Goal: Task Accomplishment & Management: Complete application form

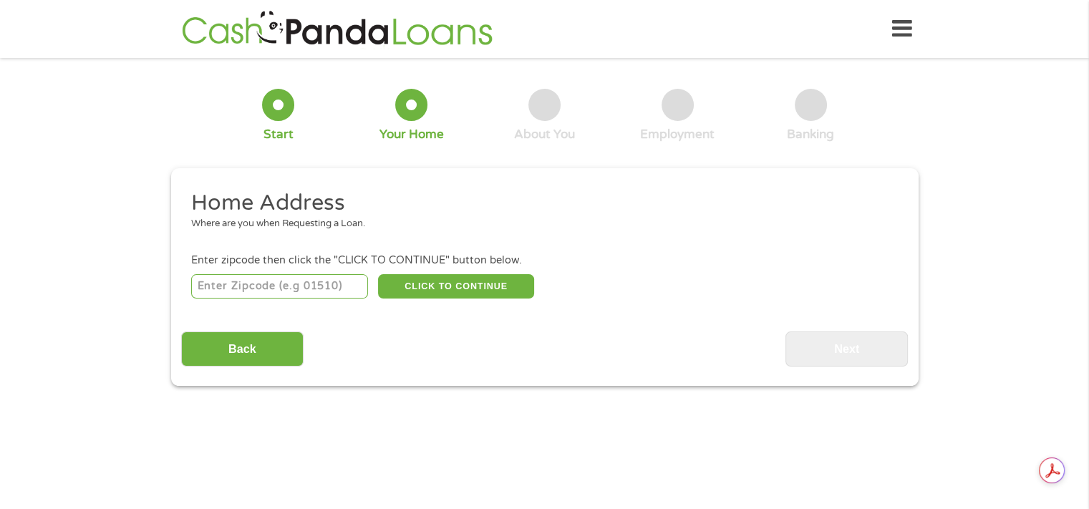
click at [306, 289] on input "number" at bounding box center [279, 286] width 177 height 24
type input "85301"
click at [435, 352] on div "Back Next" at bounding box center [544, 343] width 727 height 45
click at [424, 283] on button "CLICK TO CONTINUE" at bounding box center [456, 286] width 156 height 24
type input "85301"
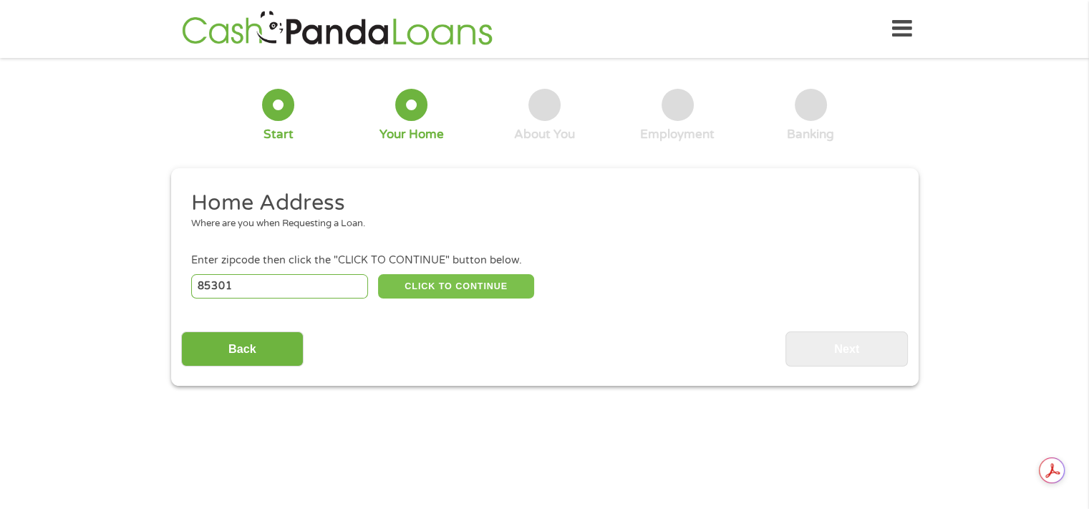
type input "[GEOGRAPHIC_DATA]"
select select "[US_STATE]"
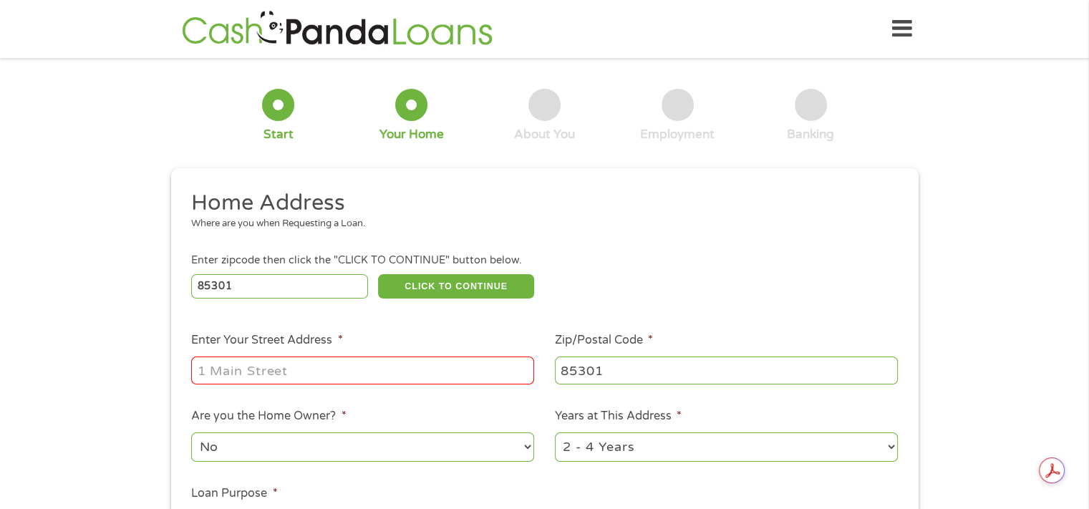
click at [349, 381] on input "Enter Your Street Address *" at bounding box center [362, 370] width 343 height 27
type input "[STREET_ADDRESS]"
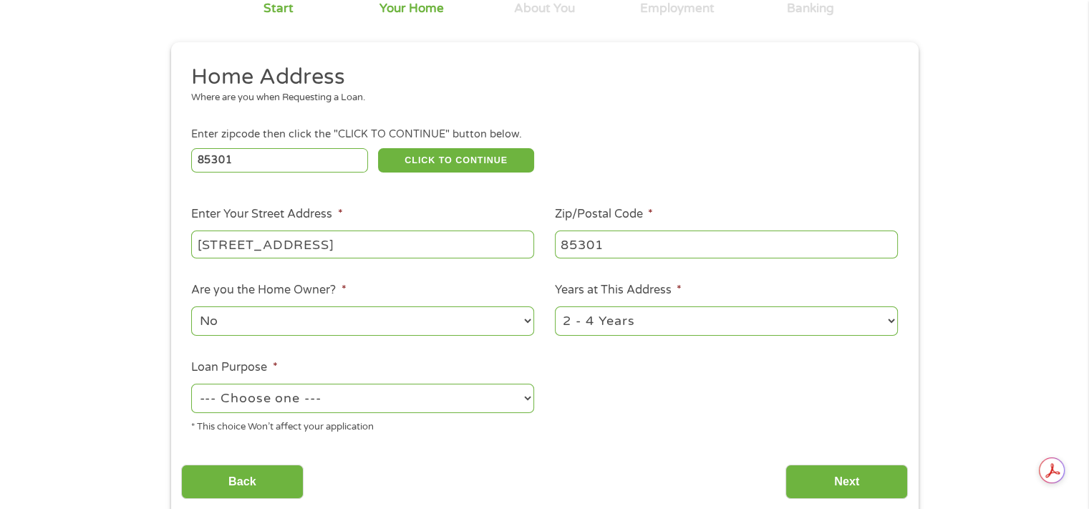
scroll to position [143, 0]
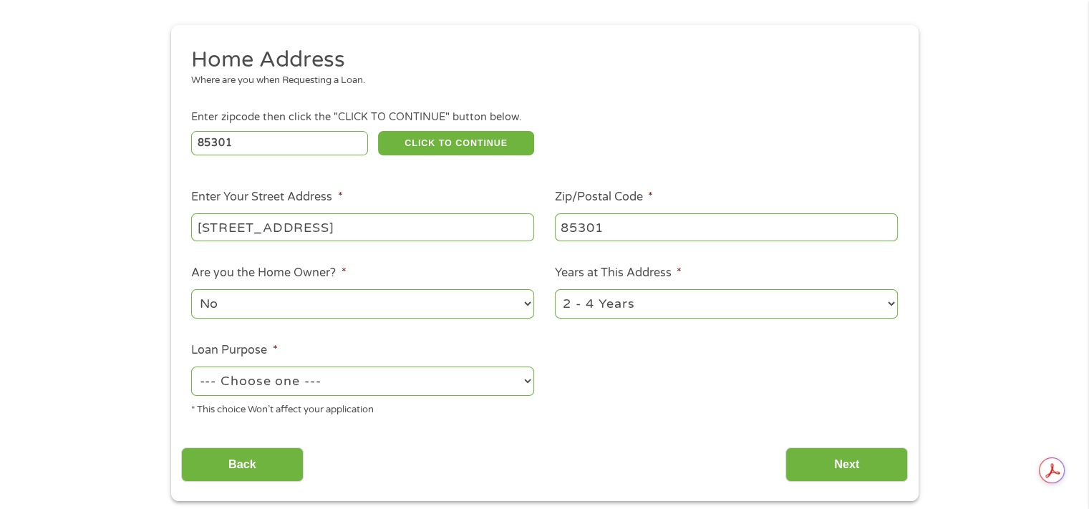
click at [293, 305] on select "No Yes" at bounding box center [362, 303] width 343 height 29
click at [191, 291] on select "No Yes" at bounding box center [362, 303] width 343 height 29
click at [593, 303] on select "1 Year or less 1 - 2 Years 2 - 4 Years Over 4 Years" at bounding box center [726, 303] width 343 height 29
select select "60months"
click at [555, 291] on select "1 Year or less 1 - 2 Years 2 - 4 Years Over 4 Years" at bounding box center [726, 303] width 343 height 29
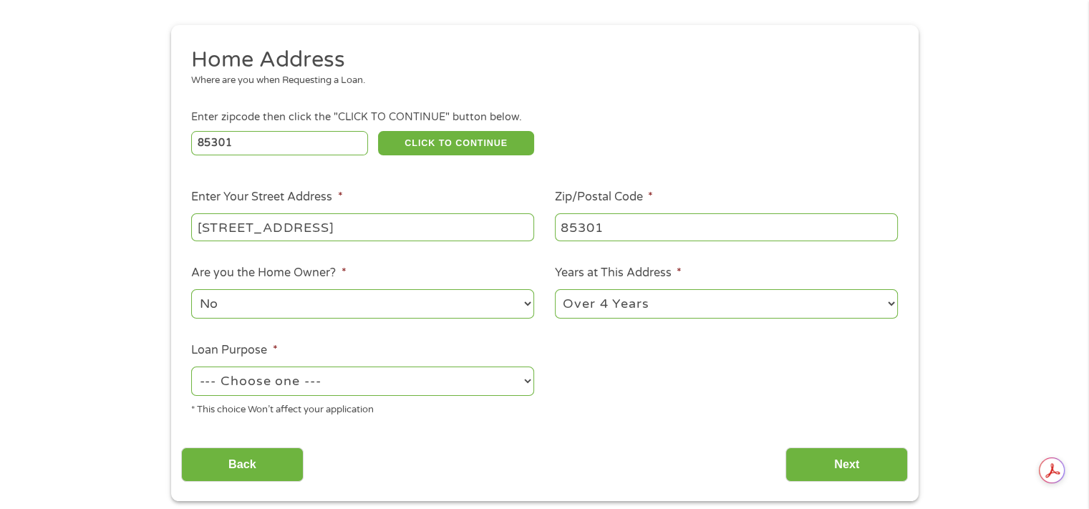
click at [367, 383] on select "--- Choose one --- Pay Bills Debt Consolidation Home Improvement Major Purchase…" at bounding box center [362, 381] width 343 height 29
select select "paybills"
click at [191, 368] on select "--- Choose one --- Pay Bills Debt Consolidation Home Improvement Major Purchase…" at bounding box center [362, 381] width 343 height 29
click at [824, 472] on input "Next" at bounding box center [846, 465] width 122 height 35
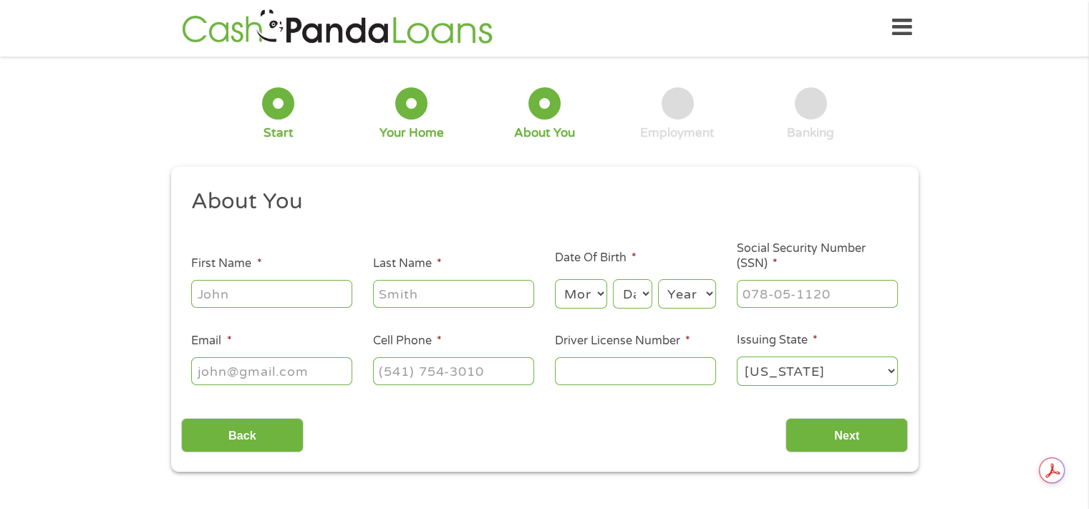
scroll to position [0, 0]
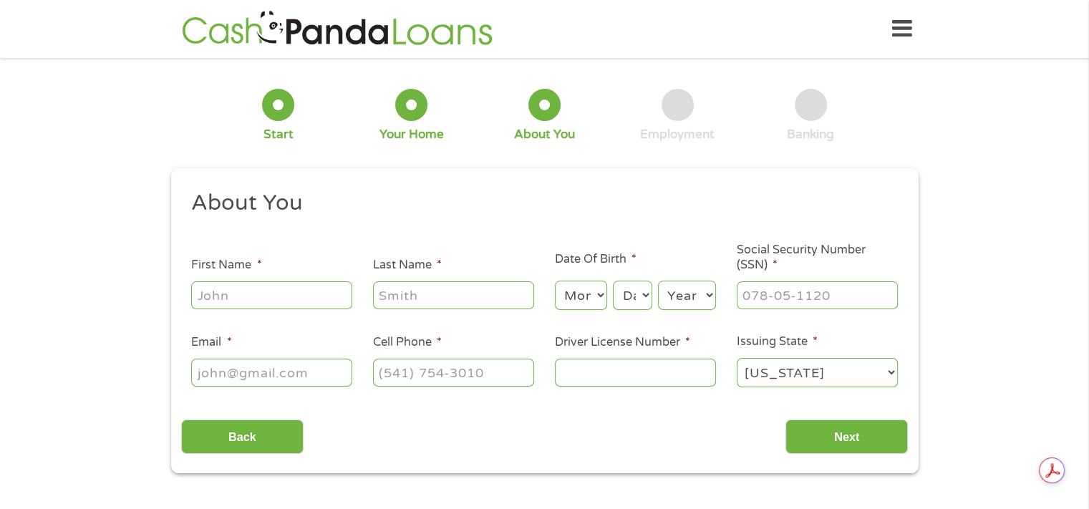
click at [253, 308] on input "First Name *" at bounding box center [271, 294] width 161 height 27
type input "[PERSON_NAME]"
click at [424, 297] on input "Last Name *" at bounding box center [453, 294] width 161 height 27
type input "[PERSON_NAME]"
click at [530, 248] on ul "About You This field is hidden when viewing the form Title * --- Choose one ---…" at bounding box center [544, 294] width 727 height 211
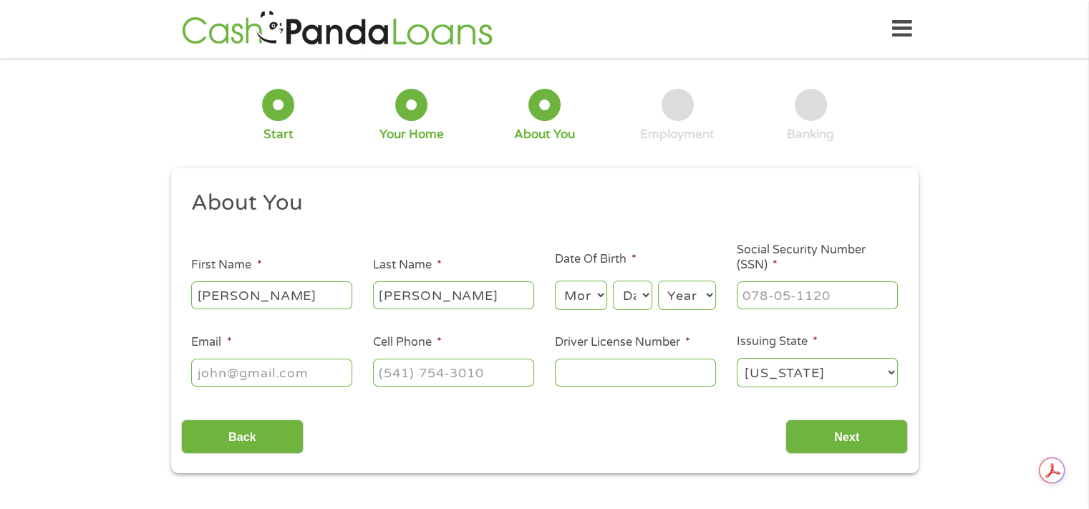
click at [559, 296] on select "Month 1 2 3 4 5 6 7 8 9 10 11 12" at bounding box center [581, 295] width 52 height 29
select select "4"
click at [555, 281] on select "Month 1 2 3 4 5 6 7 8 9 10 11 12" at bounding box center [581, 295] width 52 height 29
click at [633, 294] on select "Day 1 2 3 4 5 6 7 8 9 10 11 12 13 14 15 16 17 18 19 20 21 22 23 24 25 26 27 28 …" at bounding box center [632, 295] width 39 height 29
select select "1"
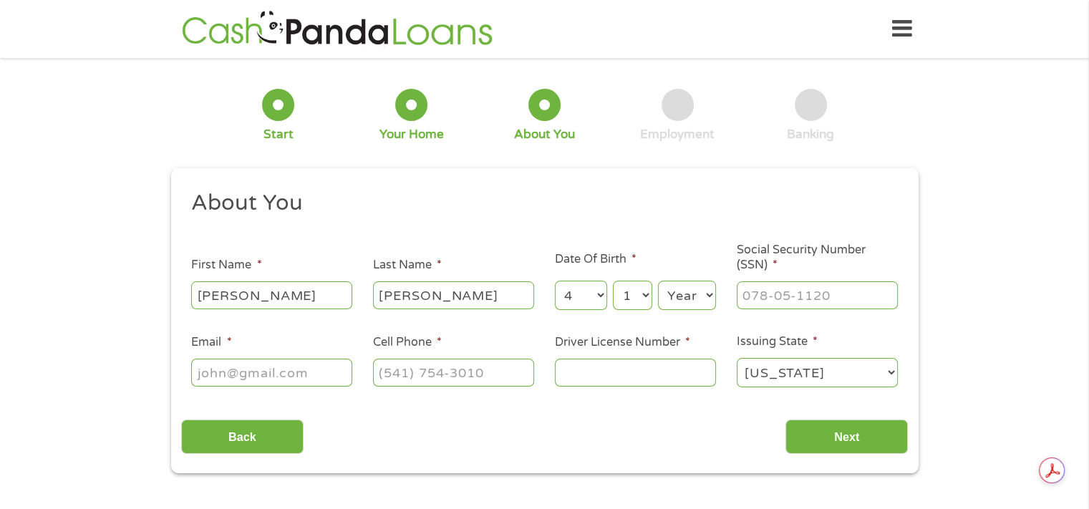
click at [613, 281] on select "Day 1 2 3 4 5 6 7 8 9 10 11 12 13 14 15 16 17 18 19 20 21 22 23 24 25 26 27 28 …" at bounding box center [632, 295] width 39 height 29
click at [696, 303] on select "Year [DATE] 2006 2005 2004 2003 2002 2001 2000 1999 1998 1997 1996 1995 1994 19…" at bounding box center [687, 295] width 58 height 29
select select "1982"
click at [658, 281] on select "Year [DATE] 2006 2005 2004 2003 2002 2001 2000 1999 1998 1997 1996 1995 1994 19…" at bounding box center [687, 295] width 58 height 29
click at [788, 296] on input "___-__-____" at bounding box center [817, 294] width 161 height 27
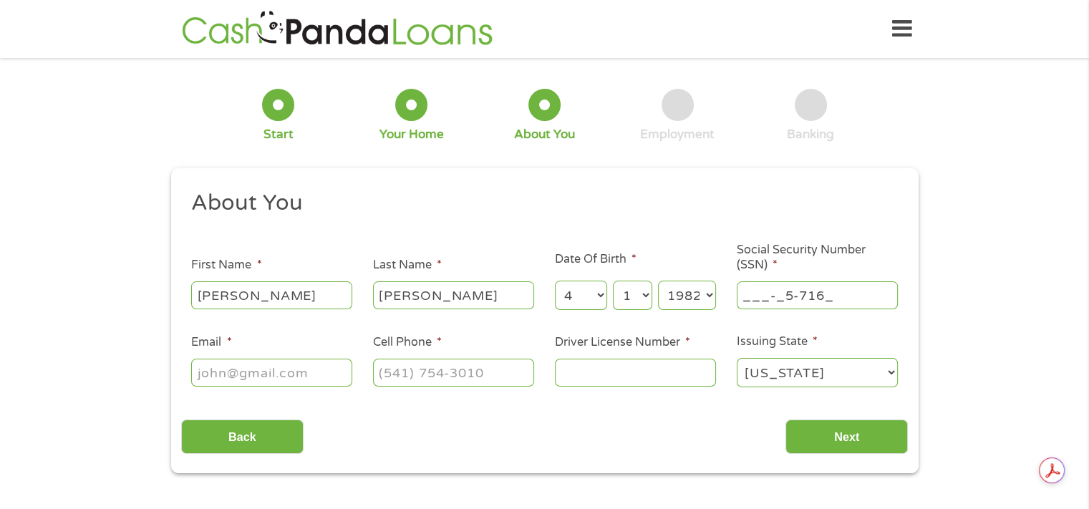
click at [841, 300] on input "___-_5-716_" at bounding box center [817, 294] width 161 height 27
type input "571-69-2592"
click at [294, 366] on input "Email *" at bounding box center [271, 372] width 161 height 27
type input "[EMAIL_ADDRESS][DOMAIN_NAME]"
drag, startPoint x: 481, startPoint y: 364, endPoint x: 488, endPoint y: 372, distance: 10.6
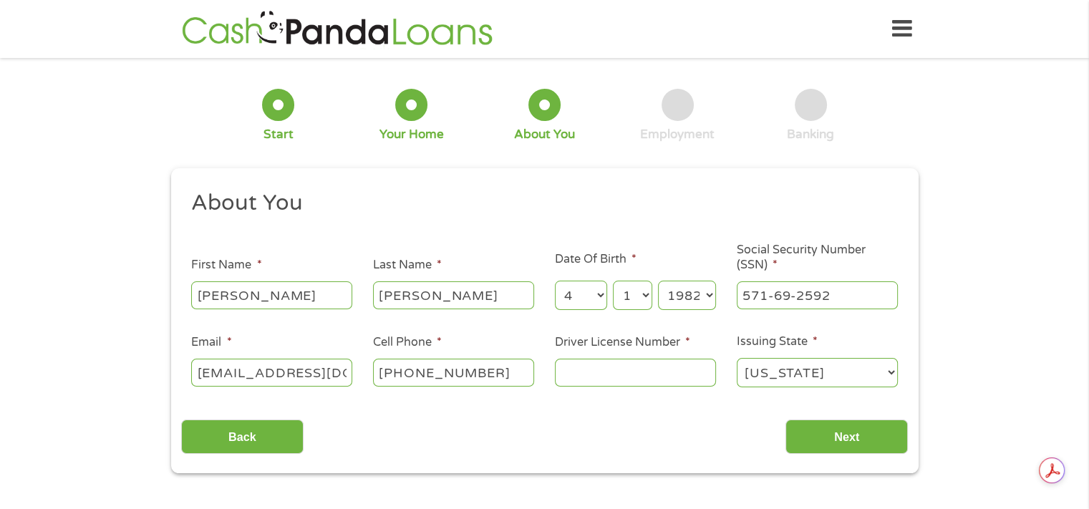
click at [488, 372] on input "[PHONE_NUMBER]" at bounding box center [453, 372] width 161 height 27
type input "[PHONE_NUMBER]"
click at [643, 367] on input "Driver License Number *" at bounding box center [635, 372] width 161 height 27
type input "D10653337"
click at [858, 442] on input "Next" at bounding box center [846, 437] width 122 height 35
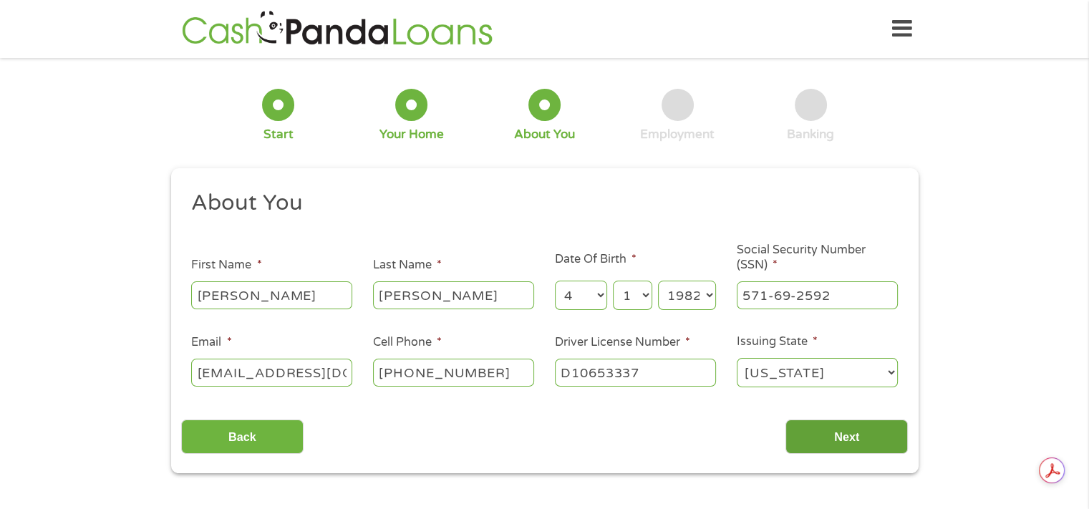
click at [840, 441] on input "Next" at bounding box center [846, 437] width 122 height 35
click at [799, 427] on input "Next" at bounding box center [846, 437] width 122 height 35
click at [836, 442] on input "Next" at bounding box center [846, 437] width 122 height 35
click at [316, 374] on input "[EMAIL_ADDRESS][DOMAIN_NAME]" at bounding box center [271, 372] width 161 height 27
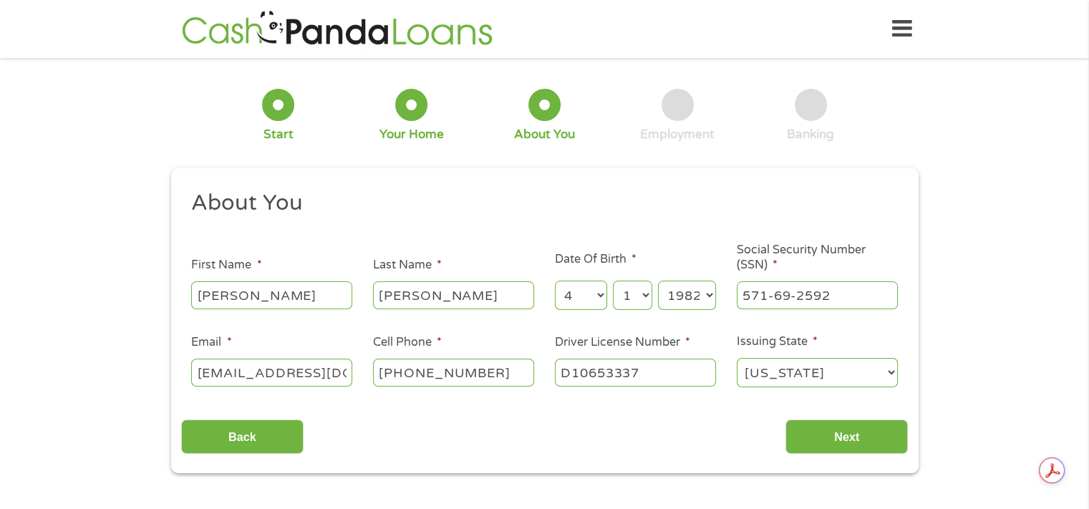
click at [342, 366] on input "[EMAIL_ADDRESS][DOMAIN_NAME]" at bounding box center [271, 372] width 161 height 27
click at [340, 382] on input "[DOMAIN_NAME]" at bounding box center [271, 372] width 161 height 27
type input "C"
type input "Chavezfa,[EMAIL_ADDRESS][DOMAIN_NAME]"
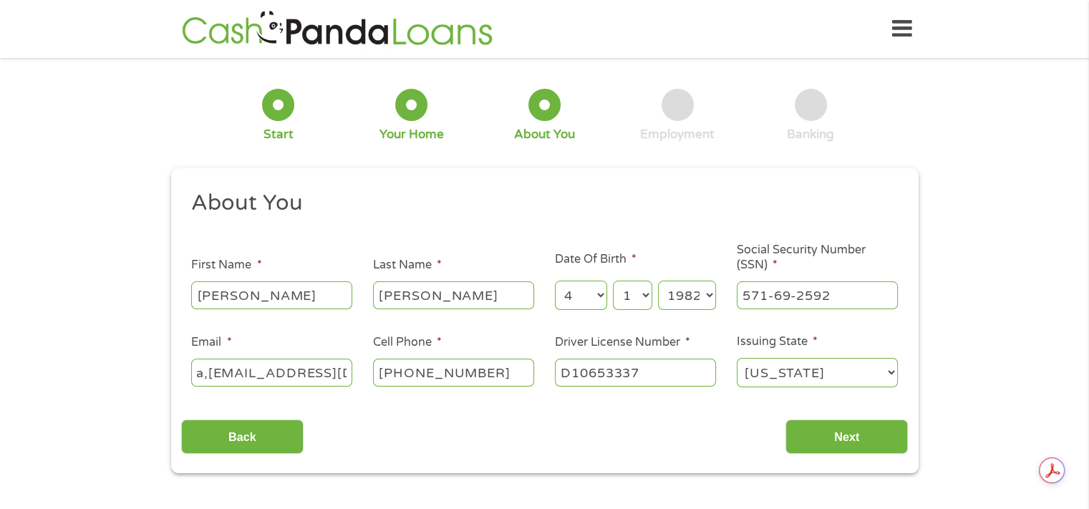
scroll to position [0, 0]
click at [815, 377] on select "[US_STATE] [US_STATE] [US_STATE] [US_STATE] [US_STATE] [US_STATE] [US_STATE] [U…" at bounding box center [817, 372] width 161 height 29
click at [737, 359] on select "[US_STATE] [US_STATE] [US_STATE] [US_STATE] [US_STATE] [US_STATE] [US_STATE] [U…" at bounding box center [817, 372] width 161 height 29
click at [735, 440] on div "Back Next" at bounding box center [544, 431] width 727 height 45
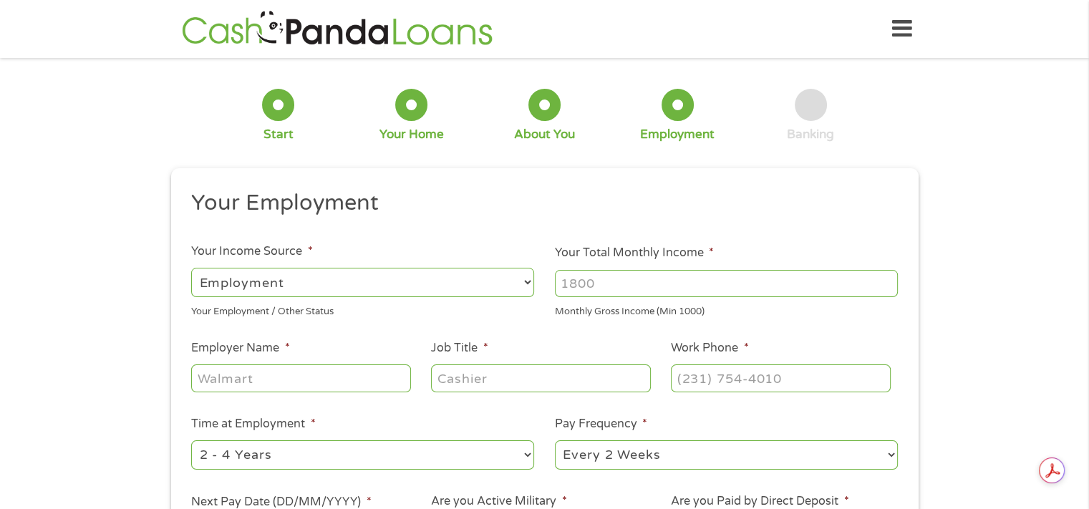
scroll to position [6, 6]
click at [833, 443] on select "--- Choose one --- Every 2 Weeks Every Week Monthly Semi-Monthly" at bounding box center [726, 454] width 343 height 29
click at [528, 316] on div "Your Employment / Other Status" at bounding box center [362, 309] width 343 height 19
click at [576, 293] on input "Your Total Monthly Income *" at bounding box center [726, 283] width 343 height 27
type input "4000"
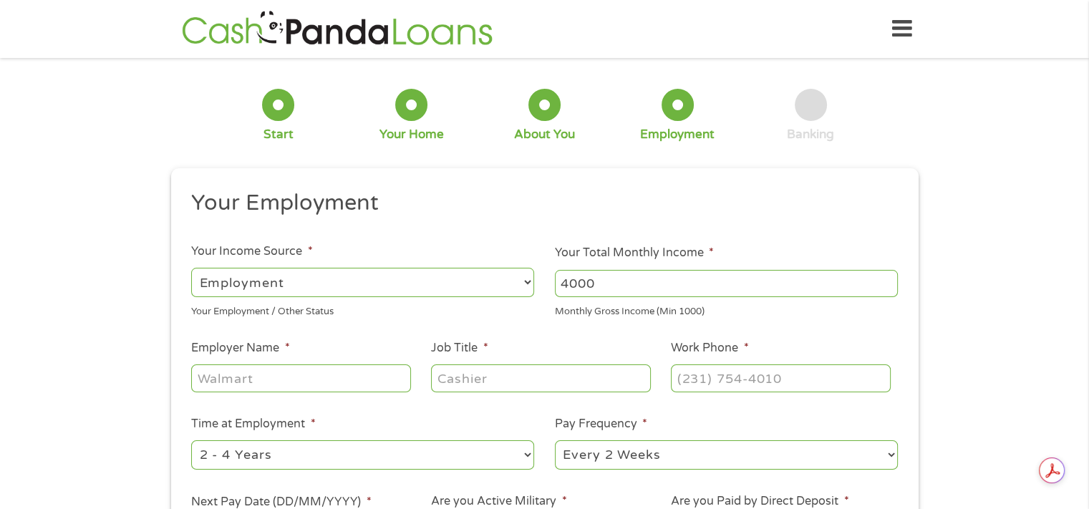
click at [375, 372] on input "Employer Name *" at bounding box center [300, 377] width 219 height 27
type input "[PERSON_NAME] Post Acute"
click at [446, 379] on input "Job Title *" at bounding box center [540, 377] width 219 height 27
type input "Certified Nursing Assistant"
click at [728, 373] on input "(___) ___-____" at bounding box center [780, 377] width 219 height 27
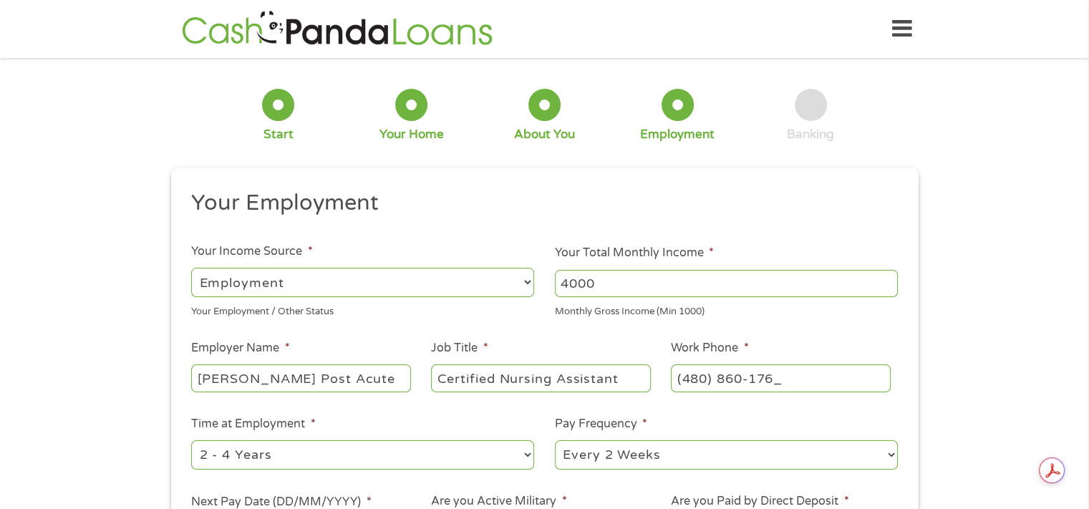
type input "[PHONE_NUMBER]"
click at [381, 415] on li "Time at Employment * --- Choose one --- 1 Year or less 1 - 2 Years 2 - 4 Years …" at bounding box center [363, 443] width 364 height 57
click at [358, 463] on select "--- Choose one --- 1 Year or less 1 - 2 Years 2 - 4 Years Over 4 Years" at bounding box center [362, 454] width 343 height 29
select select "24months"
click at [191, 441] on select "--- Choose one --- 1 Year or less 1 - 2 Years 2 - 4 Years Over 4 Years" at bounding box center [362, 454] width 343 height 29
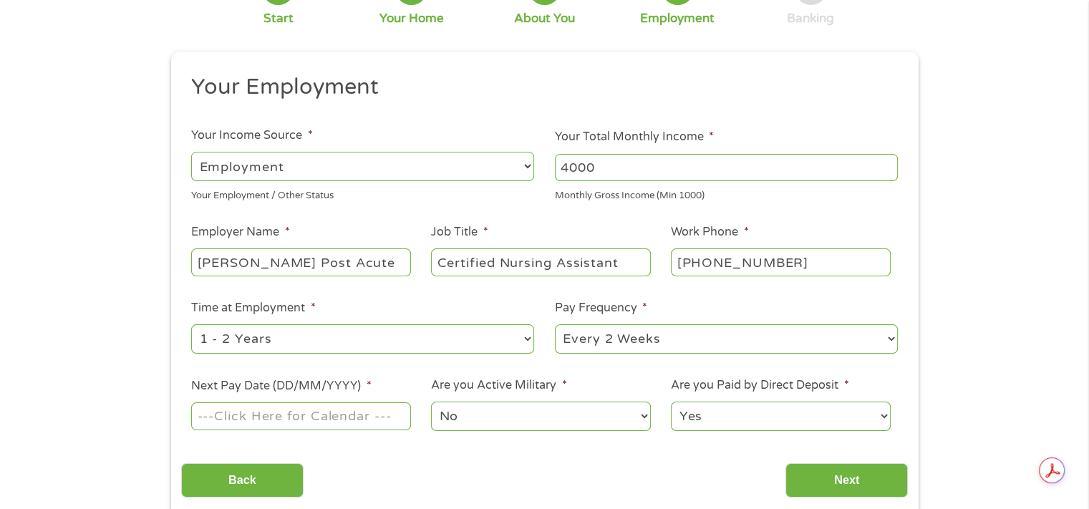
scroll to position [143, 0]
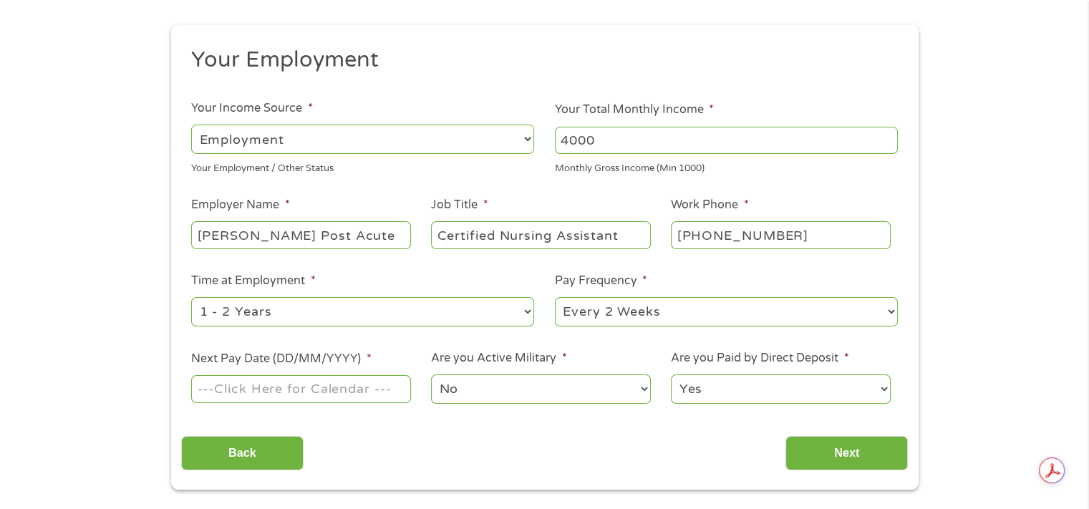
click at [591, 324] on select "--- Choose one --- Every 2 Weeks Every Week Monthly Semi-Monthly" at bounding box center [726, 311] width 343 height 29
select select "semimonthly"
click at [555, 298] on select "--- Choose one --- Every 2 Weeks Every Week Monthly Semi-Monthly" at bounding box center [726, 311] width 343 height 29
click at [383, 395] on input "Next Pay Date (DD/MM/YYYY) *" at bounding box center [300, 388] width 219 height 27
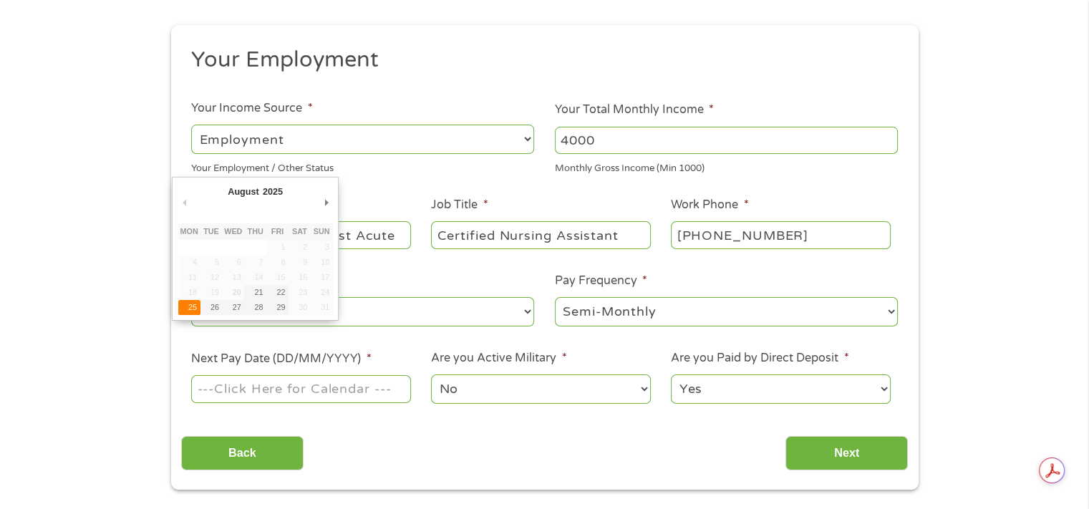
type input "[DATE]"
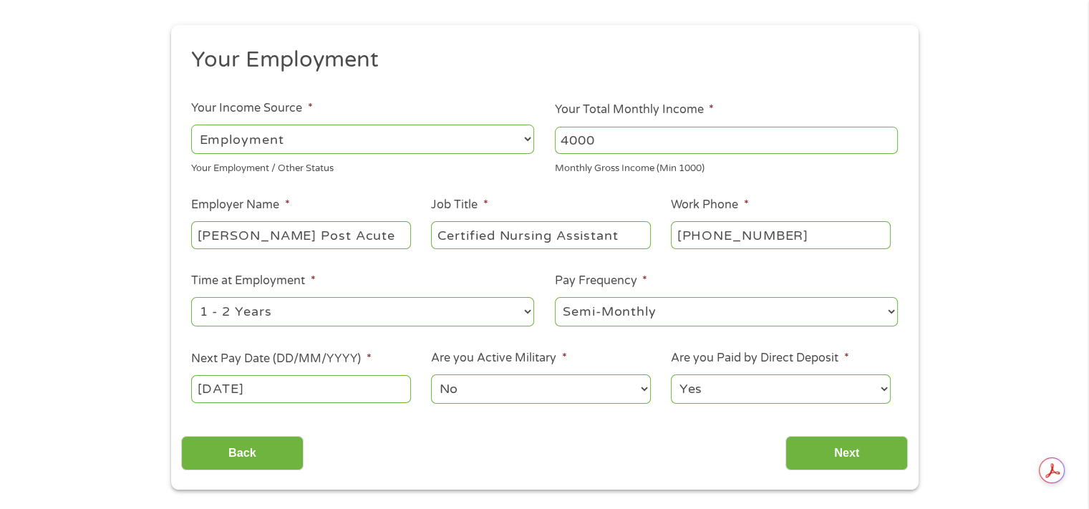
click at [536, 396] on select "No Yes" at bounding box center [540, 388] width 219 height 29
click at [431, 375] on select "No Yes" at bounding box center [540, 388] width 219 height 29
click at [833, 448] on input "Next" at bounding box center [846, 453] width 122 height 35
click at [854, 455] on input "Next" at bounding box center [846, 453] width 122 height 35
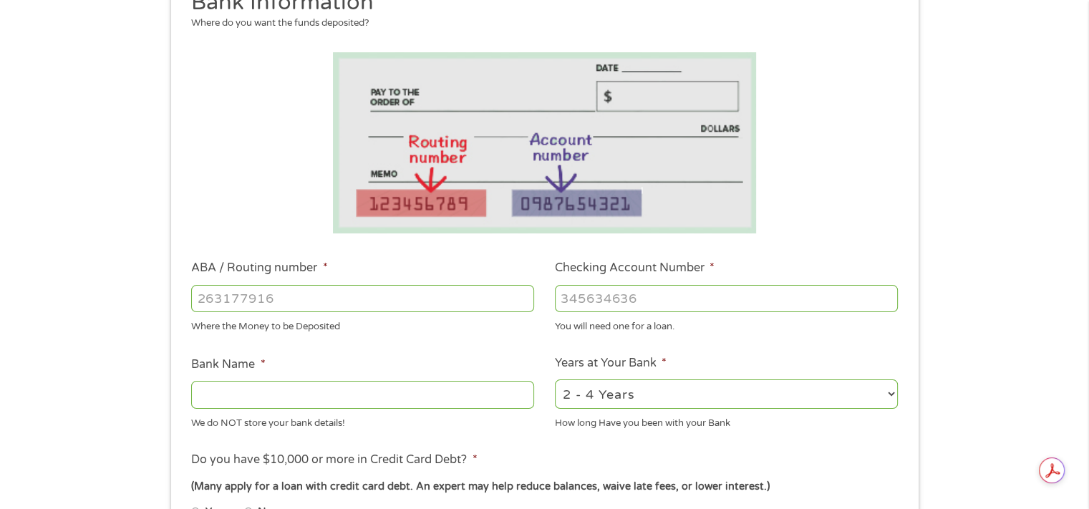
scroll to position [286, 0]
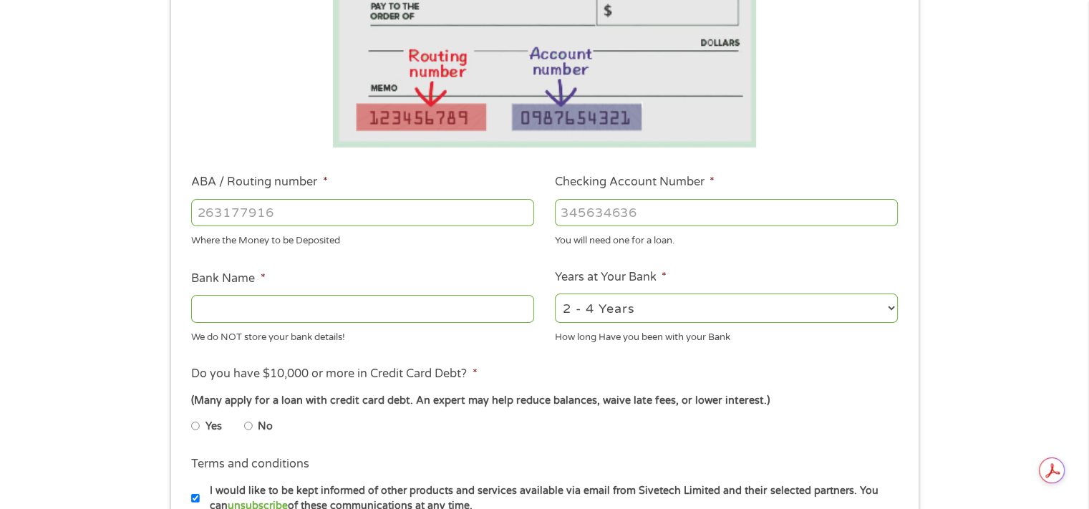
click at [231, 224] on input "ABA / Routing number *" at bounding box center [362, 212] width 343 height 27
type input "083009060"
click at [594, 215] on input "Checking Account Number *" at bounding box center [726, 212] width 343 height 27
type input "PNC BANK [US_STATE]"
type input "3808672356"
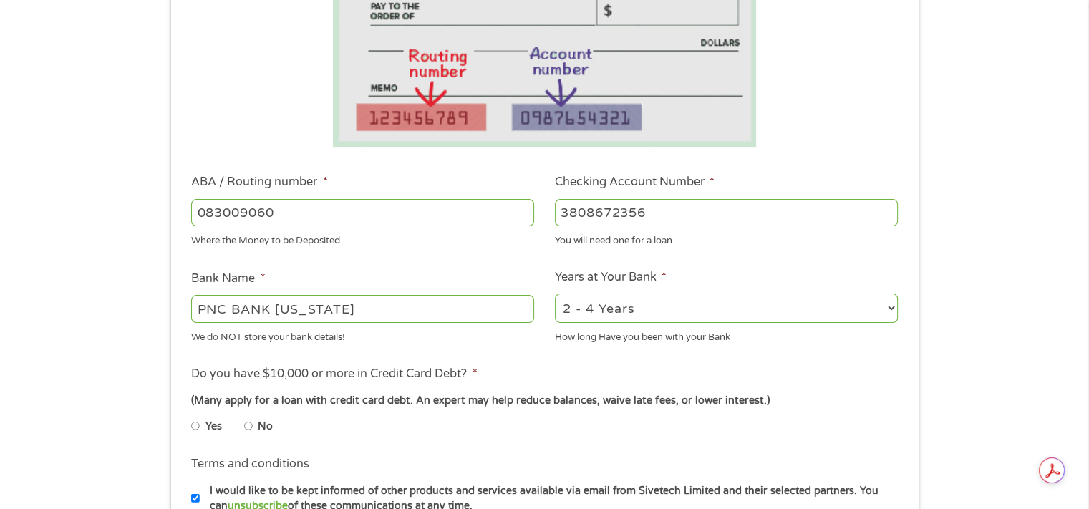
click at [519, 291] on li "Bank Name * PNC BANK [US_STATE] We do NOT store your bank details!" at bounding box center [363, 307] width 364 height 74
click at [635, 306] on select "2 - 4 Years 6 - 12 Months 1 - 2 Years Over 4 Years" at bounding box center [726, 308] width 343 height 29
click at [555, 294] on select "2 - 4 Years 6 - 12 Months 1 - 2 Years Over 4 Years" at bounding box center [726, 308] width 343 height 29
click at [635, 311] on select "2 - 4 Years 6 - 12 Months 1 - 2 Years Over 4 Years" at bounding box center [726, 308] width 343 height 29
select select "12months"
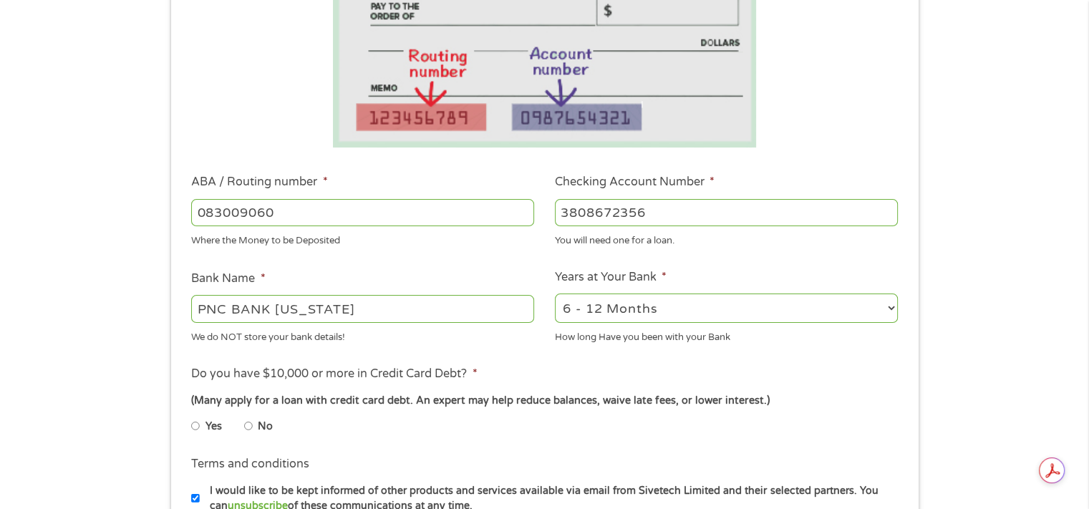
click at [555, 294] on select "2 - 4 Years 6 - 12 Months 1 - 2 Years Over 4 Years" at bounding box center [726, 308] width 343 height 29
click at [624, 349] on ul "Bank Information Where do you want the funds deposited? ABA / Routing number * …" at bounding box center [544, 259] width 727 height 713
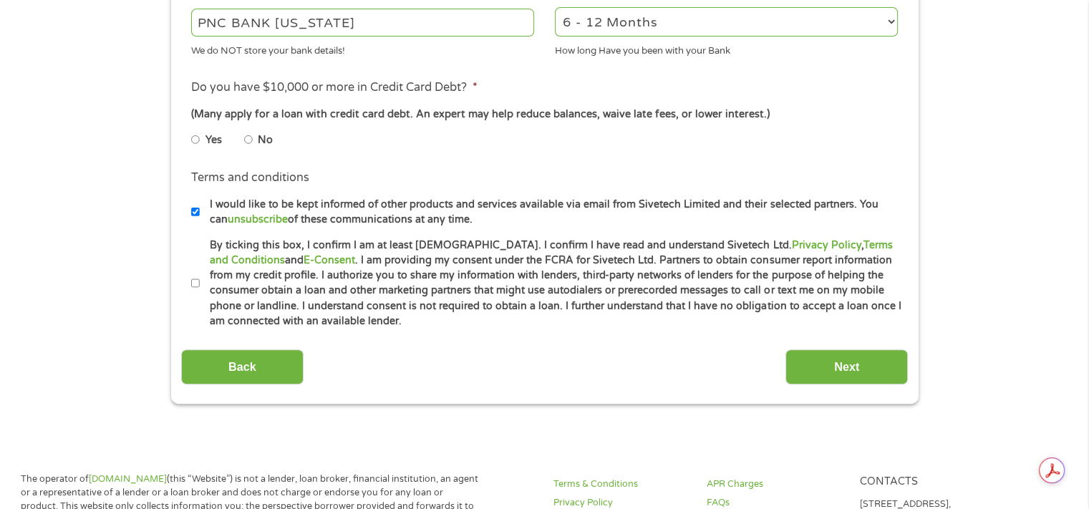
scroll to position [501, 0]
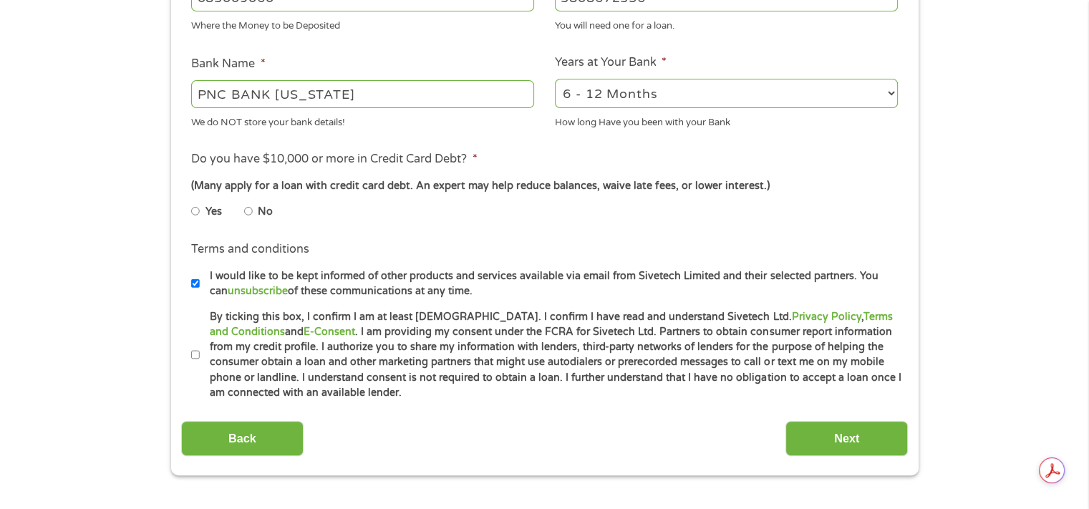
click at [248, 211] on input "No" at bounding box center [248, 211] width 9 height 23
radio input "true"
click at [197, 358] on input "By ticking this box, I confirm I am at least [DEMOGRAPHIC_DATA]. I confirm I ha…" at bounding box center [195, 355] width 9 height 23
checkbox input "true"
click at [841, 446] on input "Next" at bounding box center [846, 438] width 122 height 35
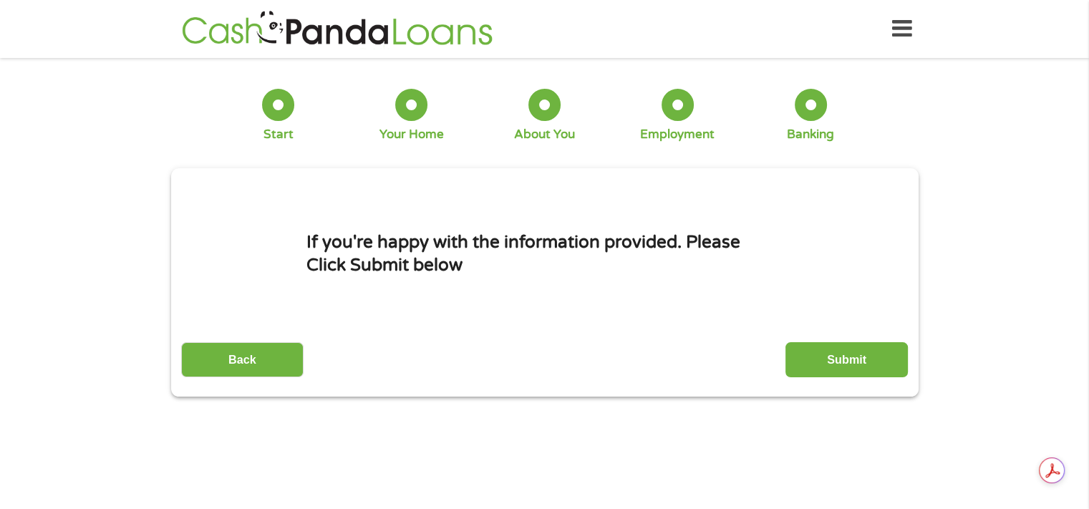
scroll to position [0, 0]
click at [837, 359] on input "Submit" at bounding box center [846, 359] width 122 height 35
